Goal: Task Accomplishment & Management: Manage account settings

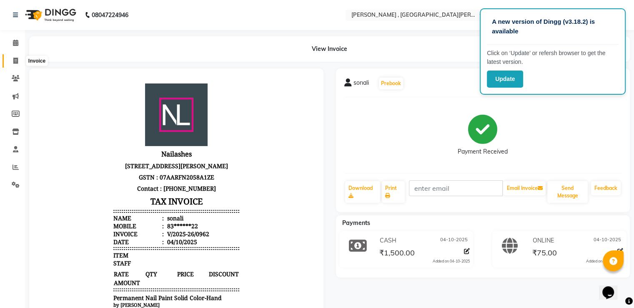
click at [19, 60] on span at bounding box center [15, 61] width 15 height 10
select select "service"
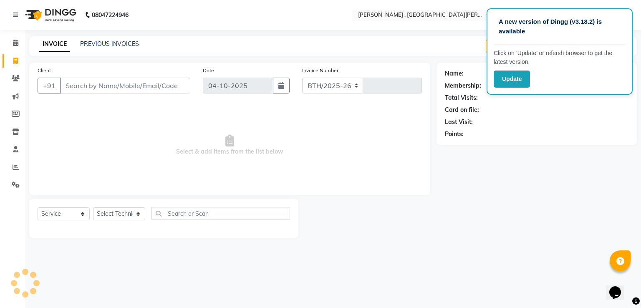
select select "3836"
type input "0963"
click at [91, 48] on div "PREVIOUS INVOICES" at bounding box center [109, 44] width 59 height 9
click at [92, 45] on link "PREVIOUS INVOICES" at bounding box center [109, 44] width 59 height 8
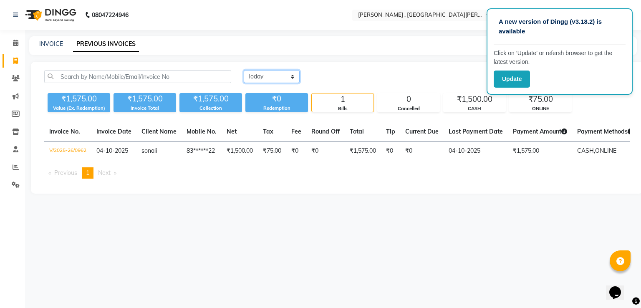
click at [269, 77] on select "Today Yesterday Custom Range" at bounding box center [272, 76] width 56 height 13
select select "range"
click at [244, 70] on select "Today Yesterday Custom Range" at bounding box center [272, 76] width 56 height 13
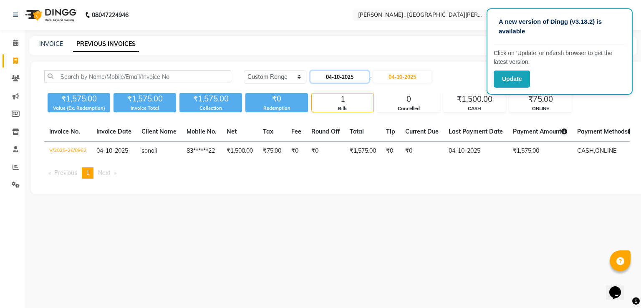
click at [348, 75] on input "04-10-2025" at bounding box center [339, 77] width 58 height 12
select select "10"
select select "2025"
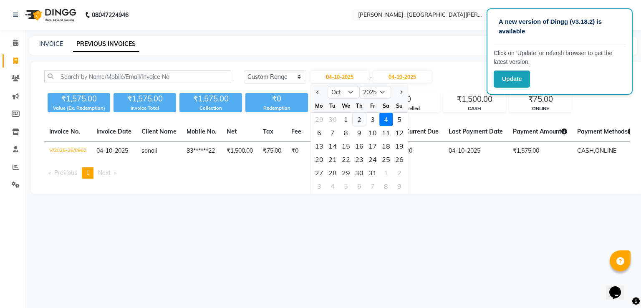
click at [362, 117] on div "2" at bounding box center [358, 119] width 13 height 13
type input "02-10-2025"
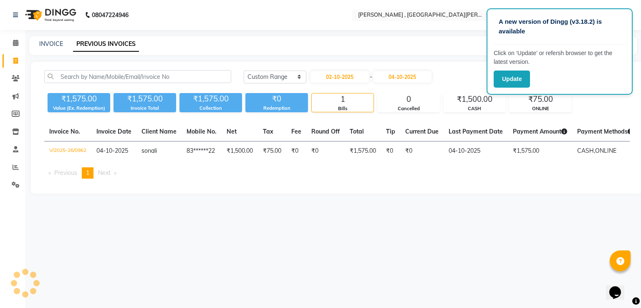
click at [362, 117] on div "Today Yesterday Custom Range 02-10-2025 - 04-10-2025 ₹1,575.00 Value (Ex. Redem…" at bounding box center [337, 128] width 612 height 132
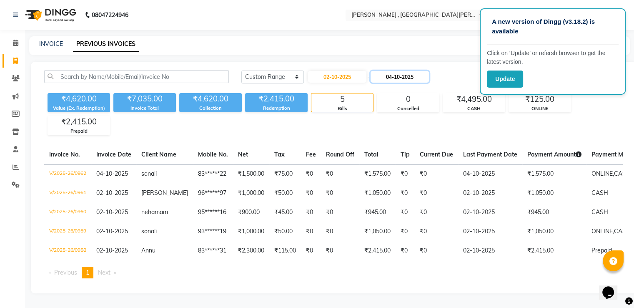
click at [389, 76] on input "04-10-2025" at bounding box center [400, 77] width 58 height 12
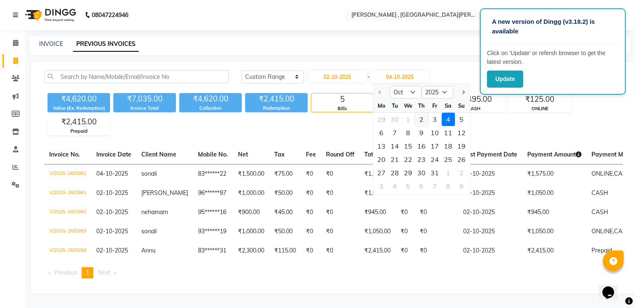
click at [420, 121] on div "2" at bounding box center [421, 119] width 13 height 13
type input "02-10-2025"
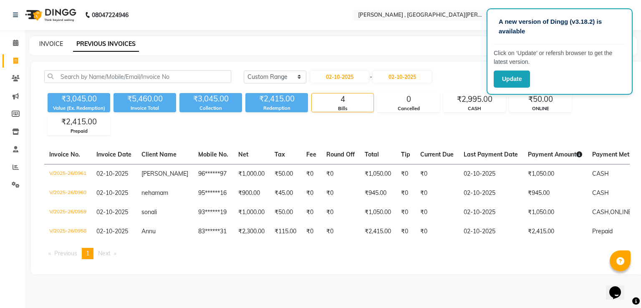
click at [50, 43] on link "INVOICE" at bounding box center [51, 44] width 24 height 8
select select "3836"
select select "service"
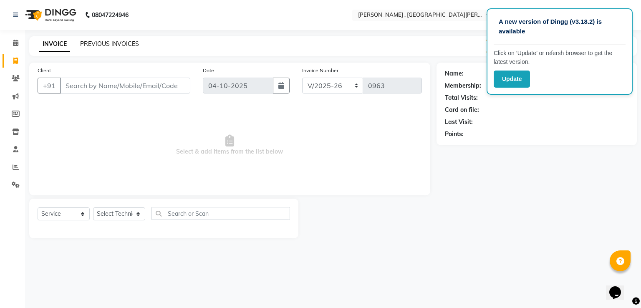
click at [135, 46] on link "PREVIOUS INVOICES" at bounding box center [109, 44] width 59 height 8
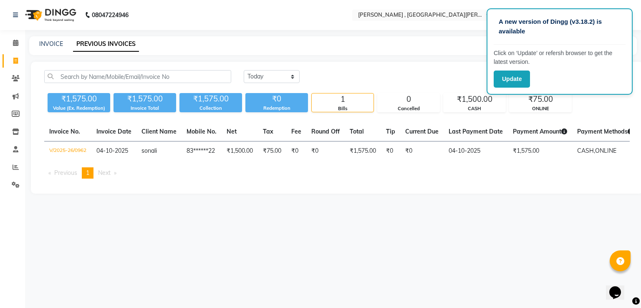
click at [14, 65] on link "Invoice" at bounding box center [13, 61] width 20 height 14
select select "service"
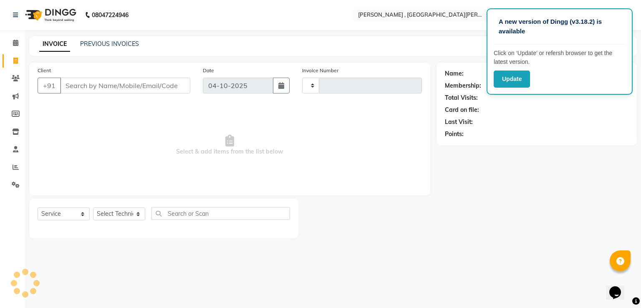
type input "0963"
select select "3836"
click at [125, 42] on link "PREVIOUS INVOICES" at bounding box center [109, 44] width 59 height 8
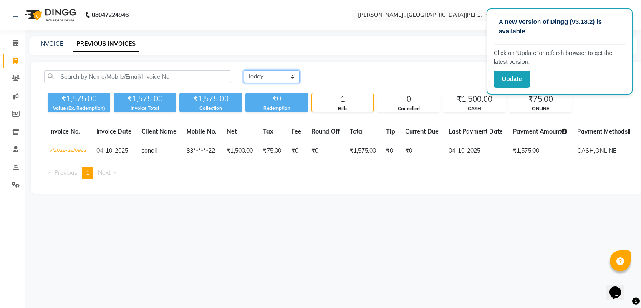
click at [275, 82] on select "Today Yesterday Custom Range" at bounding box center [272, 76] width 56 height 13
select select "range"
click at [244, 70] on select "Today Yesterday Custom Range" at bounding box center [272, 76] width 56 height 13
click at [346, 76] on input "04-10-2025" at bounding box center [339, 77] width 58 height 12
select select "10"
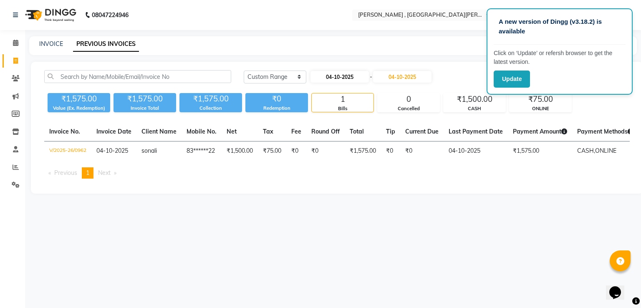
select select "2025"
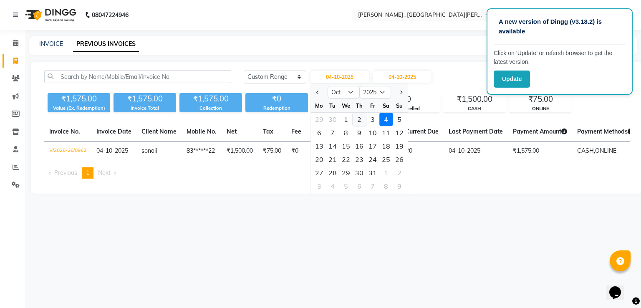
click at [359, 116] on div "2" at bounding box center [358, 119] width 13 height 13
type input "02-10-2025"
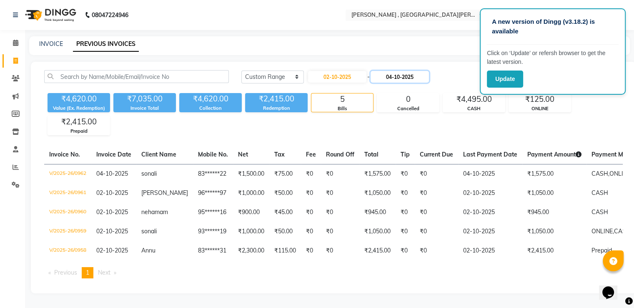
click at [385, 73] on input "04-10-2025" at bounding box center [400, 77] width 58 height 12
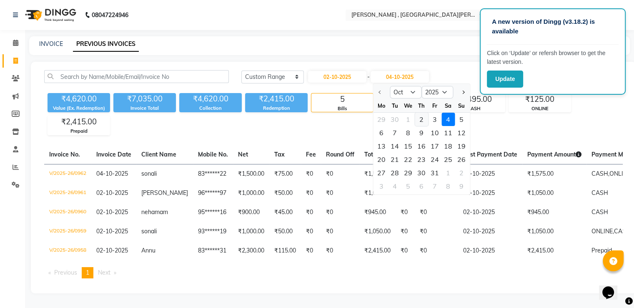
click at [418, 118] on div "2" at bounding box center [421, 119] width 13 height 13
type input "02-10-2025"
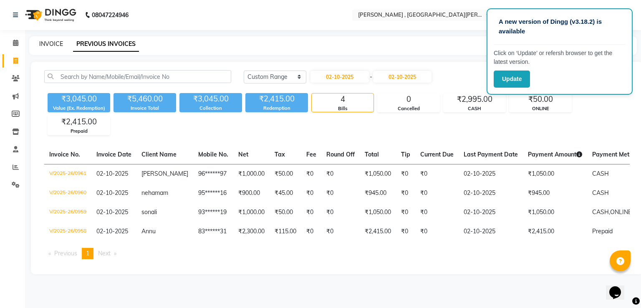
click at [48, 45] on link "INVOICE" at bounding box center [51, 44] width 24 height 8
select select "service"
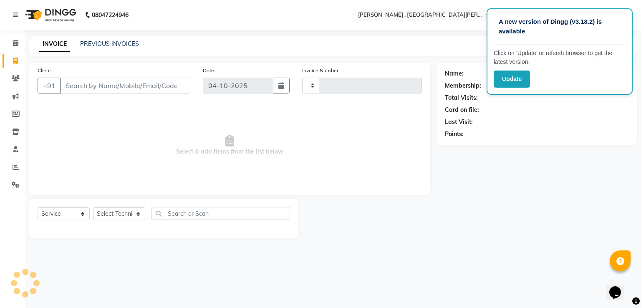
type input "0963"
select select "3836"
click at [90, 44] on link "PREVIOUS INVOICES" at bounding box center [109, 44] width 59 height 8
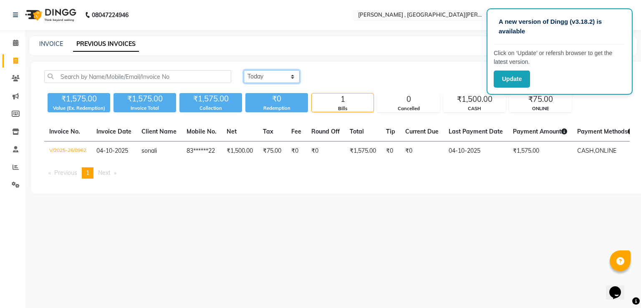
click at [279, 75] on select "Today Yesterday Custom Range" at bounding box center [272, 76] width 56 height 13
select select "range"
click at [244, 70] on select "Today Yesterday Custom Range" at bounding box center [272, 76] width 56 height 13
click at [324, 77] on input "04-10-2025" at bounding box center [339, 77] width 58 height 12
select select "10"
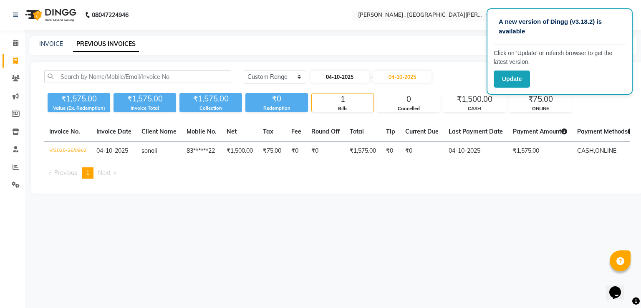
select select "2025"
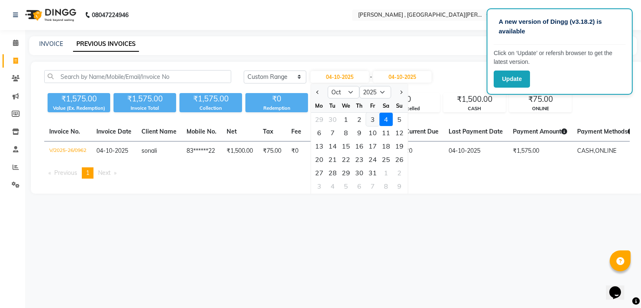
click at [369, 115] on div "3" at bounding box center [372, 119] width 13 height 13
type input "03-10-2025"
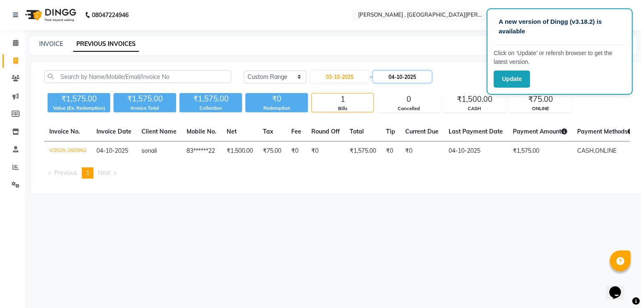
click at [395, 80] on input "04-10-2025" at bounding box center [402, 77] width 58 height 12
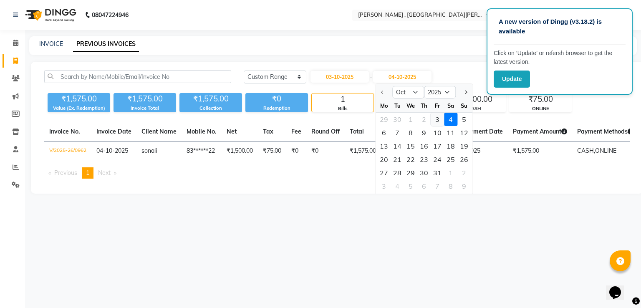
click at [435, 119] on div "3" at bounding box center [436, 119] width 13 height 13
type input "03-10-2025"
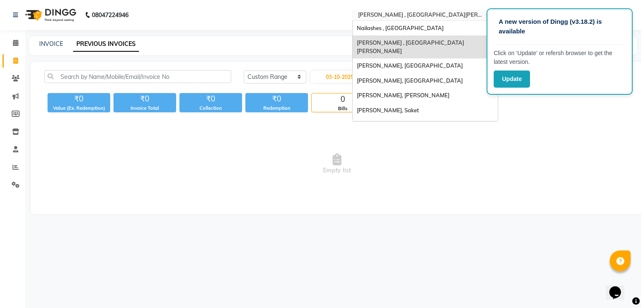
click at [421, 15] on input "text" at bounding box center [416, 16] width 121 height 8
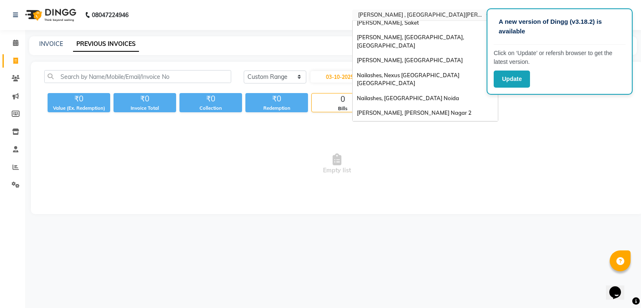
scroll to position [151, 0]
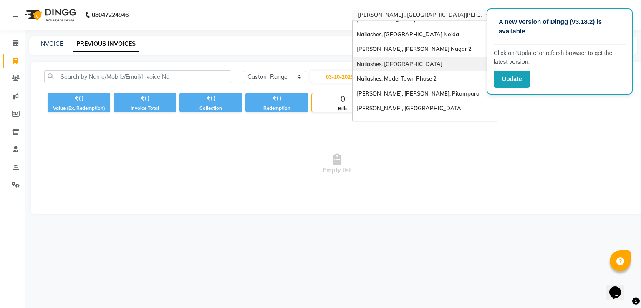
click at [392, 60] on span "Nailashes, South Point Mall" at bounding box center [400, 63] width 86 height 7
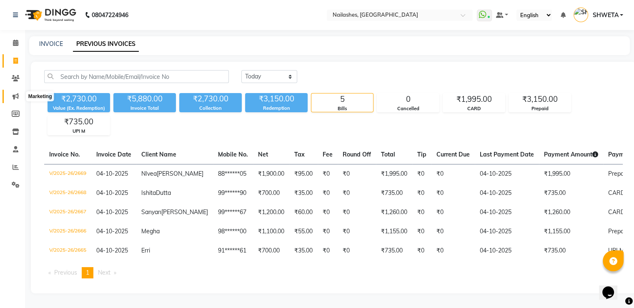
click at [20, 94] on span at bounding box center [15, 97] width 15 height 10
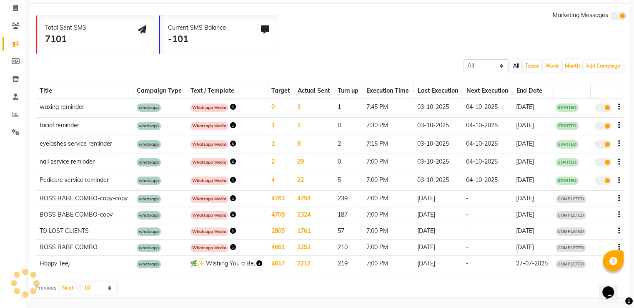
scroll to position [56, 0]
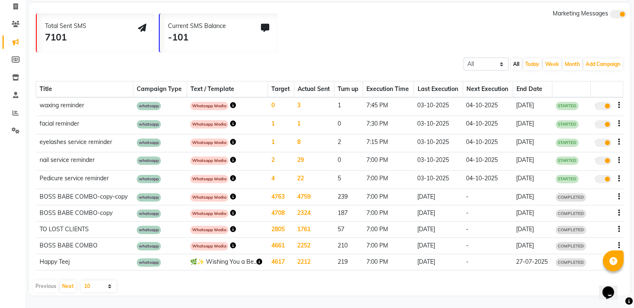
click at [230, 229] on icon "button" at bounding box center [233, 229] width 6 height 6
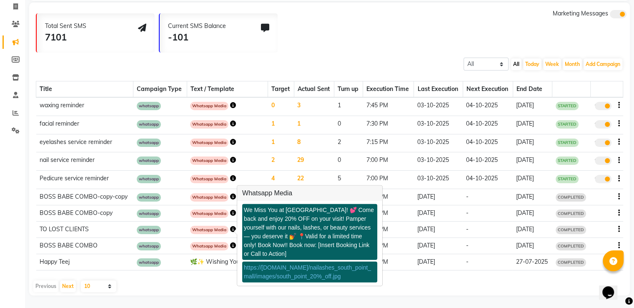
click at [157, 288] on div "Previous Next 10 20 50 100" at bounding box center [330, 286] width 594 height 12
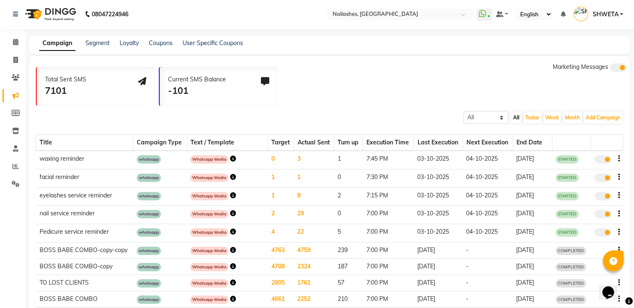
scroll to position [0, 0]
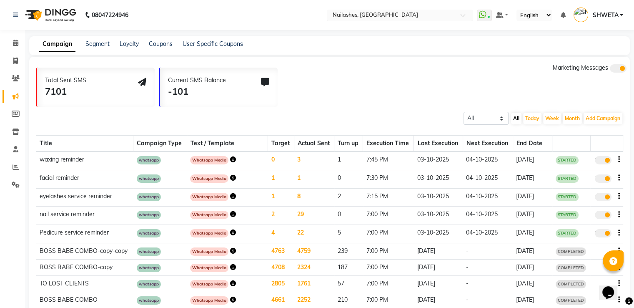
click at [390, 15] on input "text" at bounding box center [391, 16] width 121 height 8
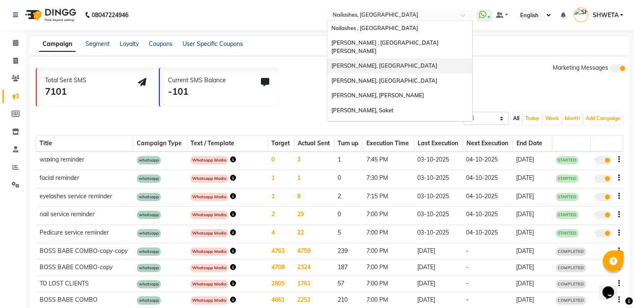
click at [374, 62] on span "[PERSON_NAME], [GEOGRAPHIC_DATA]" at bounding box center [385, 65] width 106 height 7
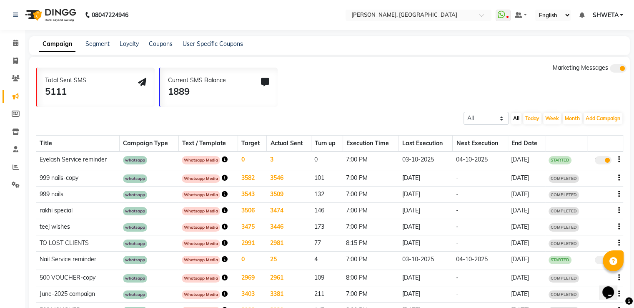
click at [223, 242] on icon "button" at bounding box center [225, 243] width 6 height 6
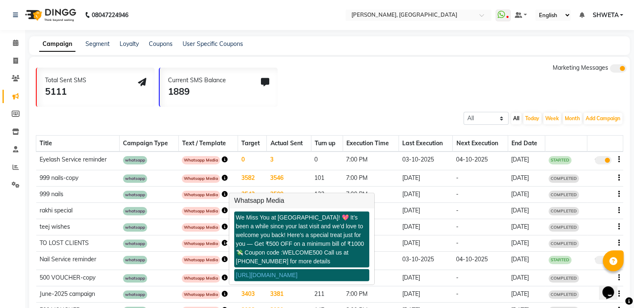
click at [224, 156] on icon "button" at bounding box center [225, 159] width 6 height 6
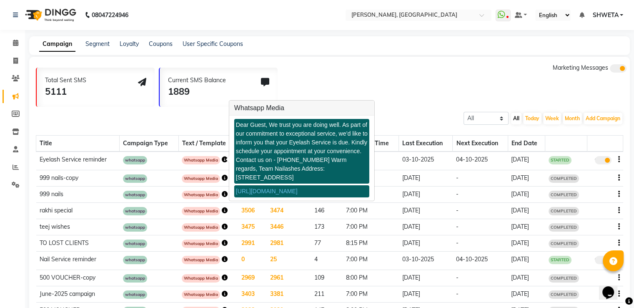
click at [204, 121] on div "All Scheduled Completed All [DATE] Week Month Add Campaign SMS Campaign Email C…" at bounding box center [329, 117] width 601 height 15
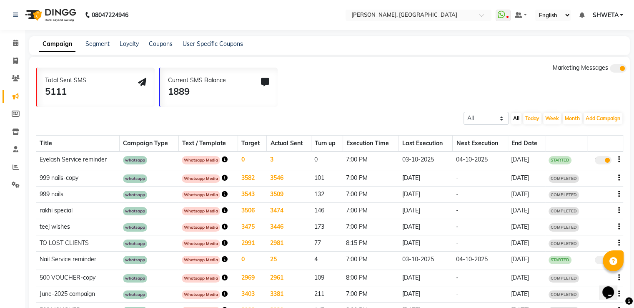
click at [238, 158] on td "0" at bounding box center [252, 160] width 29 height 18
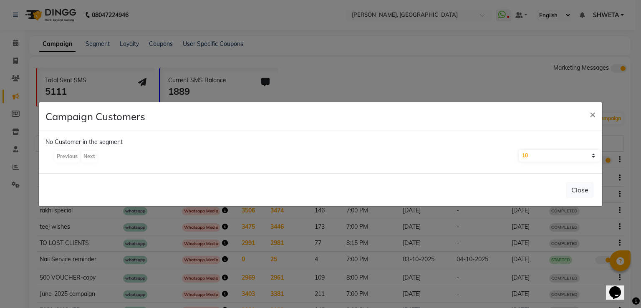
click at [8, 198] on ngb-modal-window "Campaign Customers × No Customer in the segment Previous Next 10 50 100 500 Clo…" at bounding box center [320, 154] width 641 height 308
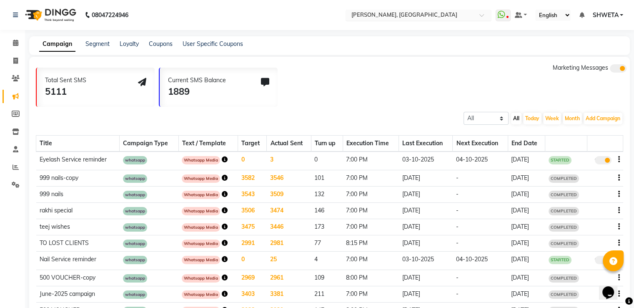
click at [395, 13] on input "text" at bounding box center [410, 16] width 121 height 8
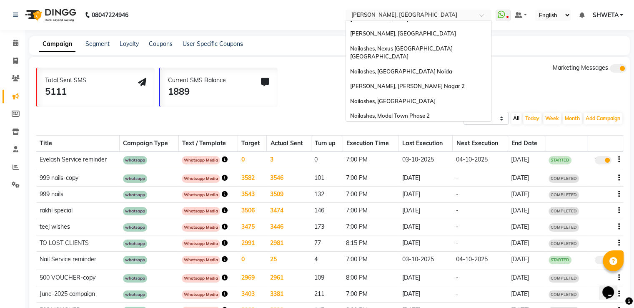
scroll to position [128, 0]
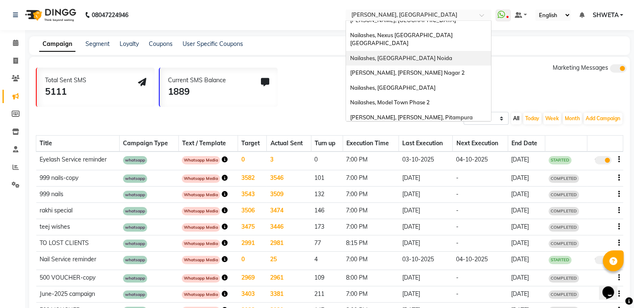
click at [394, 55] on span "Nailashes, Spectrum Mall Noida" at bounding box center [401, 58] width 102 height 7
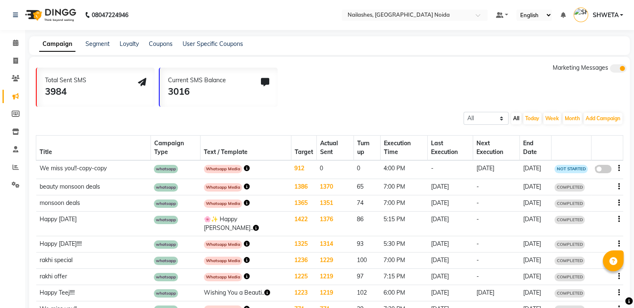
drag, startPoint x: 0, startPoint y: 0, endPoint x: 412, endPoint y: 34, distance: 413.5
click at [412, 34] on div "08047224946 Select Location × Nailashes, Spectrum Mall Noida Default Panel My P…" at bounding box center [317, 190] width 634 height 380
click at [399, 15] on input "text" at bounding box center [391, 16] width 121 height 8
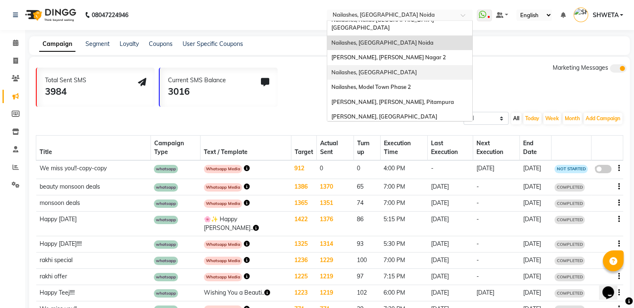
scroll to position [151, 0]
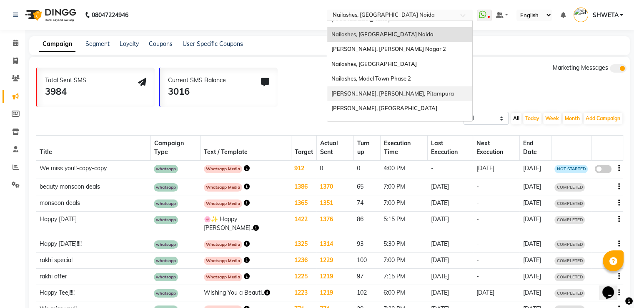
click at [322, 76] on div "Total Sent SMS 3984 Current SMS Balance 3016 Marketing Messages" at bounding box center [333, 84] width 594 height 43
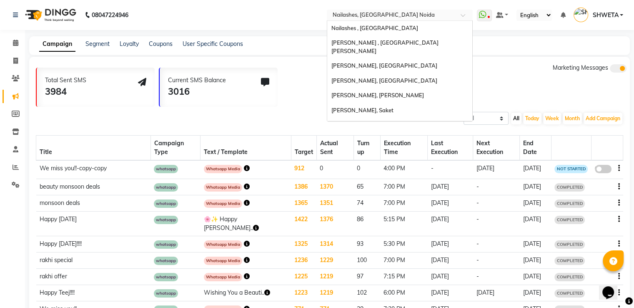
click at [364, 11] on div "× Nailashes, Spectrum Mall Noida" at bounding box center [384, 15] width 102 height 8
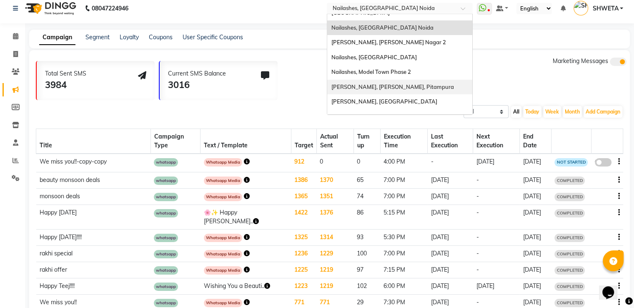
scroll to position [19, 0]
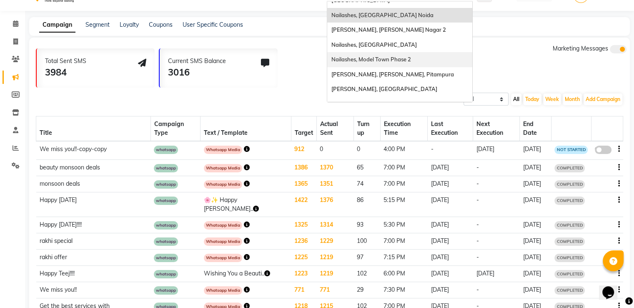
click at [377, 56] on span "Nailashes, Model Town Phase 2" at bounding box center [372, 59] width 80 height 7
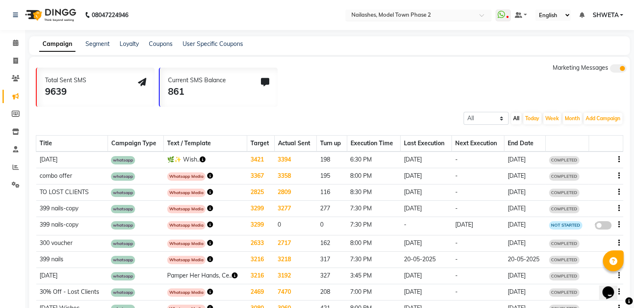
click at [385, 12] on input "text" at bounding box center [410, 16] width 121 height 8
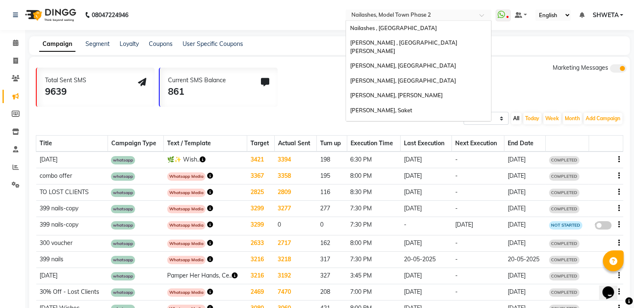
scroll to position [151, 0]
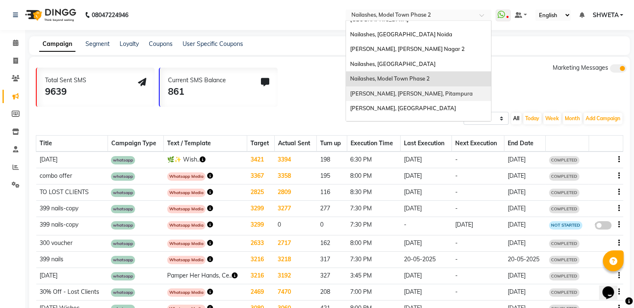
click at [380, 90] on span "[PERSON_NAME], [PERSON_NAME], Pitampura" at bounding box center [411, 93] width 123 height 7
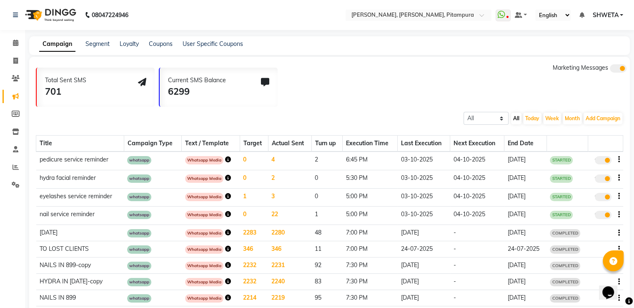
click at [226, 249] on icon "button" at bounding box center [228, 249] width 6 height 6
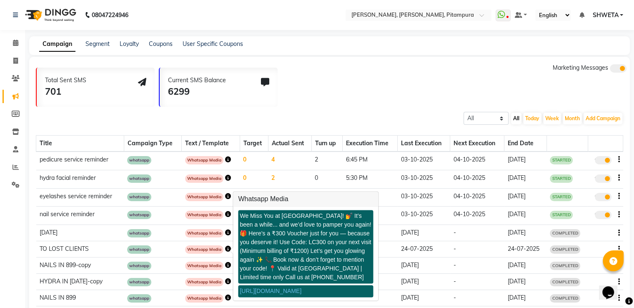
click at [220, 116] on div "All Scheduled Completed All [DATE] Week Month Add Campaign SMS Campaign Email C…" at bounding box center [329, 117] width 601 height 15
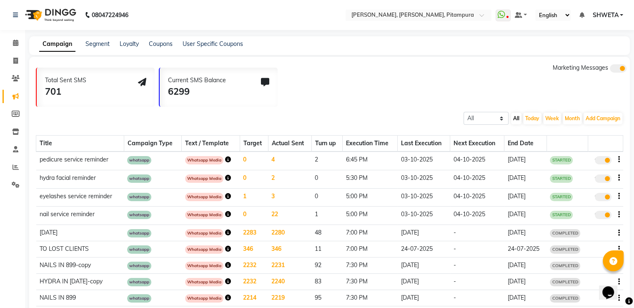
click at [228, 250] on icon "button" at bounding box center [228, 249] width 6 height 6
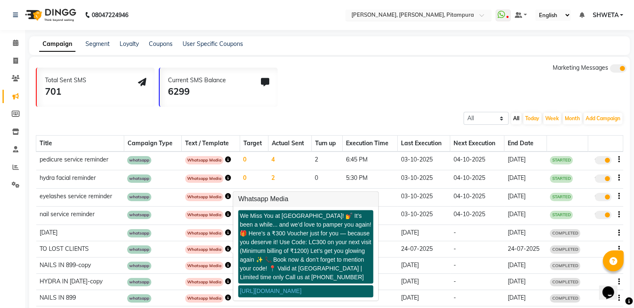
click at [425, 14] on input "text" at bounding box center [410, 16] width 121 height 8
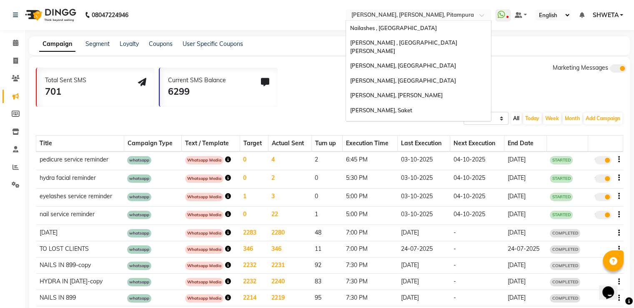
scroll to position [151, 0]
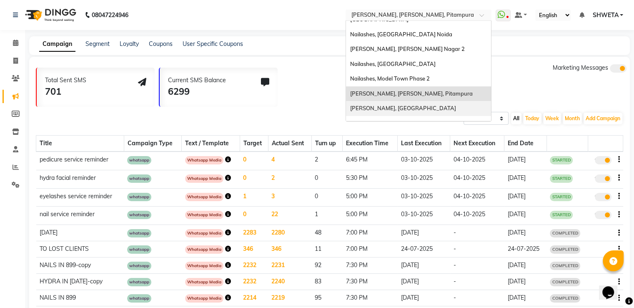
click at [409, 101] on div "[PERSON_NAME], [GEOGRAPHIC_DATA]" at bounding box center [418, 108] width 145 height 15
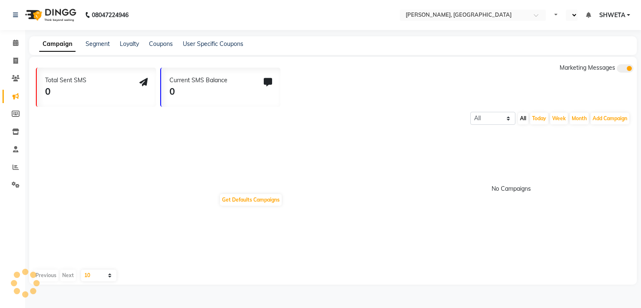
select select "en"
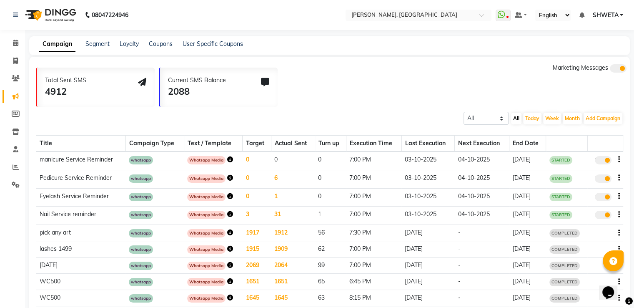
click at [219, 240] on td "Whatsapp Media" at bounding box center [213, 233] width 59 height 16
click at [224, 159] on div "Whatsapp Media" at bounding box center [213, 159] width 52 height 9
click at [229, 282] on icon "button" at bounding box center [230, 281] width 6 height 6
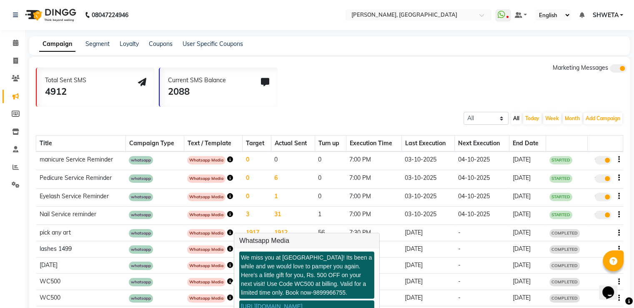
click at [216, 283] on span "Whatsapp Media" at bounding box center [206, 282] width 38 height 8
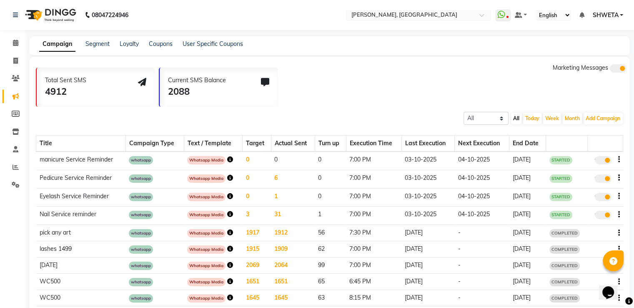
click at [209, 283] on span "Whatsapp Media" at bounding box center [206, 282] width 38 height 8
click at [209, 284] on span "Whatsapp Media" at bounding box center [206, 282] width 38 height 8
click at [216, 287] on td "Whatsapp Media" at bounding box center [213, 282] width 59 height 16
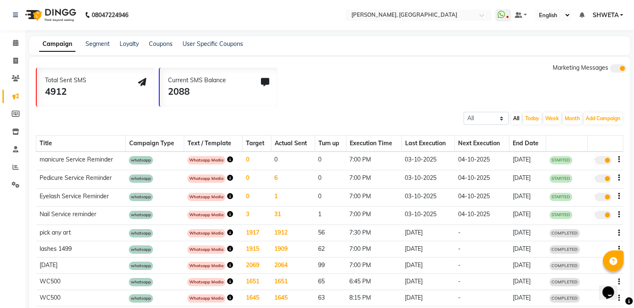
click at [216, 287] on td "Whatsapp Media" at bounding box center [213, 282] width 59 height 16
click at [215, 286] on span "Whatsapp Media" at bounding box center [206, 282] width 38 height 8
